Goal: Navigation & Orientation: Find specific page/section

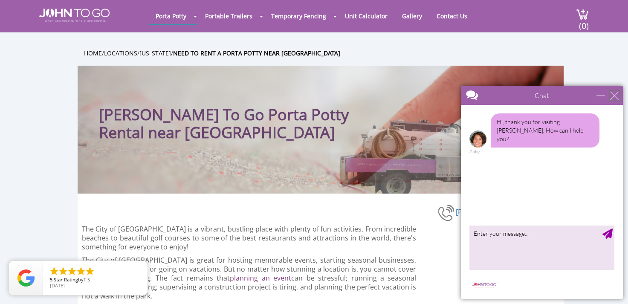
click at [614, 94] on div "close" at bounding box center [614, 95] width 9 height 9
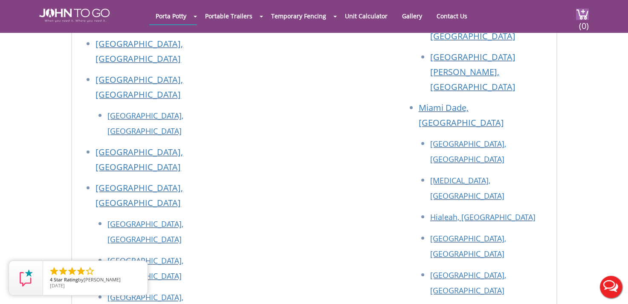
scroll to position [4438, 0]
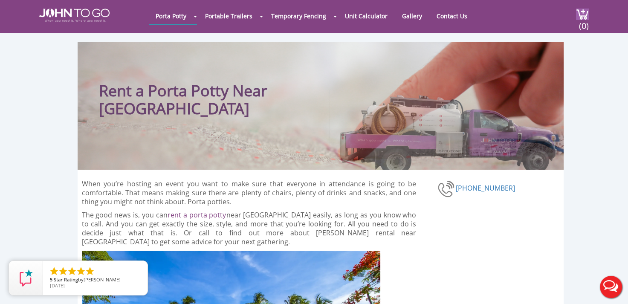
scroll to position [68, 0]
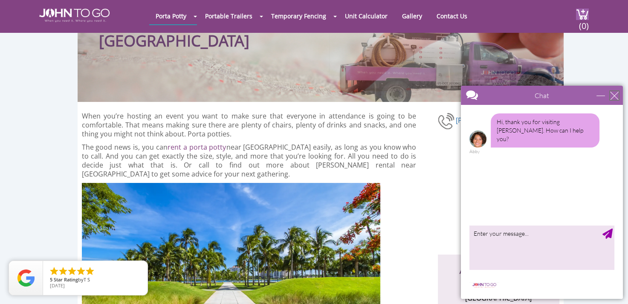
click at [613, 98] on div "close" at bounding box center [614, 95] width 9 height 9
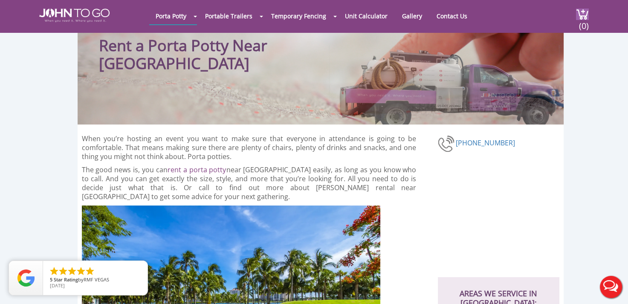
scroll to position [46, 0]
